Goal: Find specific page/section: Find specific page/section

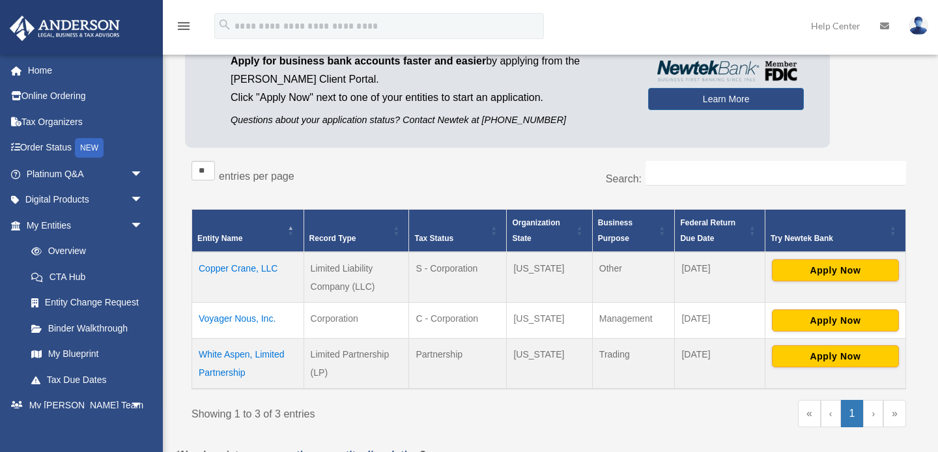
scroll to position [121, 0]
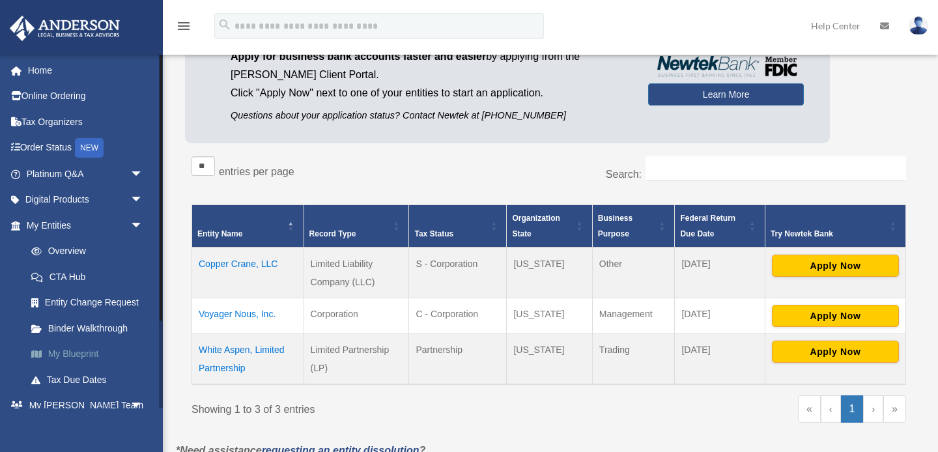
click at [76, 353] on link "My Blueprint" at bounding box center [90, 354] width 145 height 26
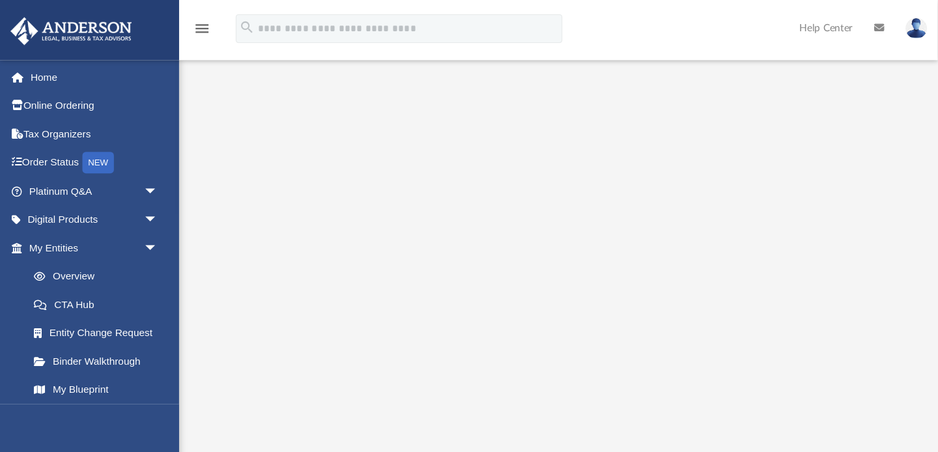
scroll to position [74, 0]
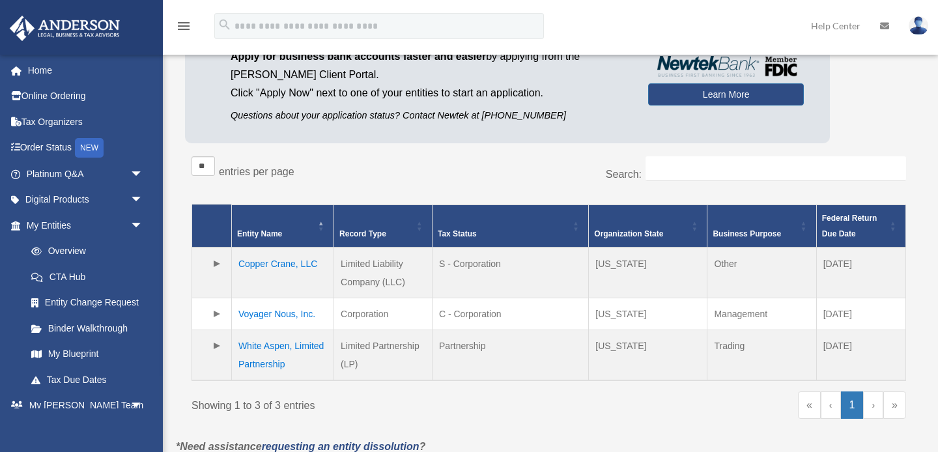
scroll to position [121, 0]
